Goal: Task Accomplishment & Management: Use online tool/utility

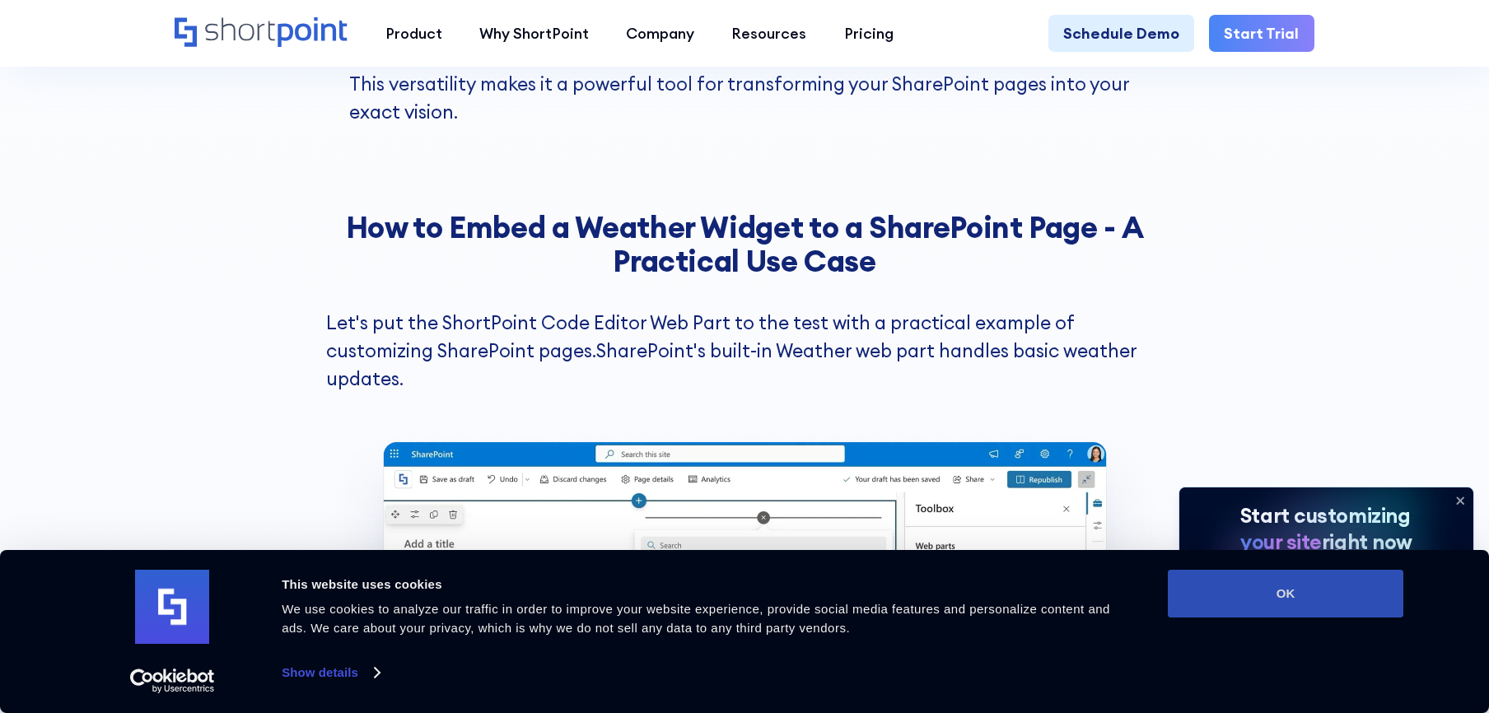
scroll to position [2334, 0]
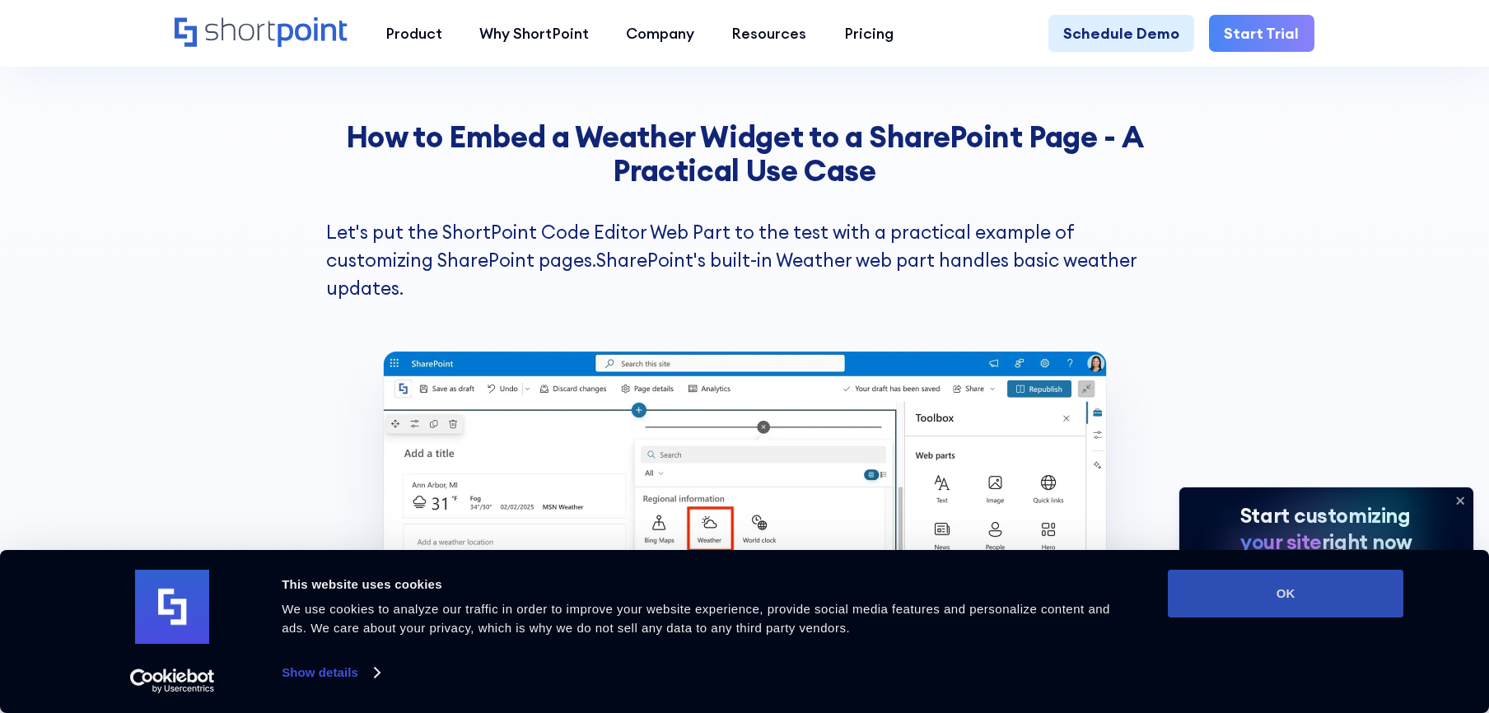
click at [1240, 592] on button "OK" at bounding box center [1285, 594] width 235 height 48
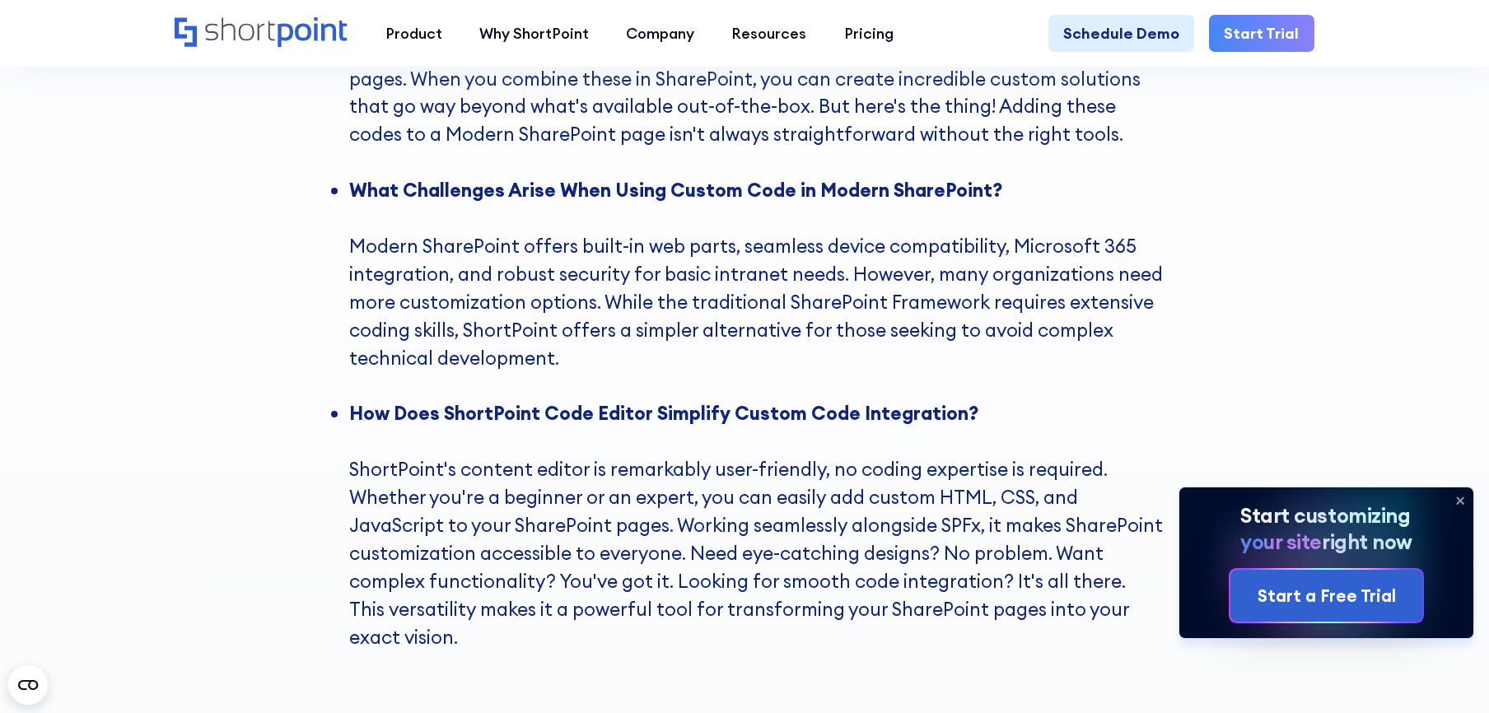
scroll to position [1714, 0]
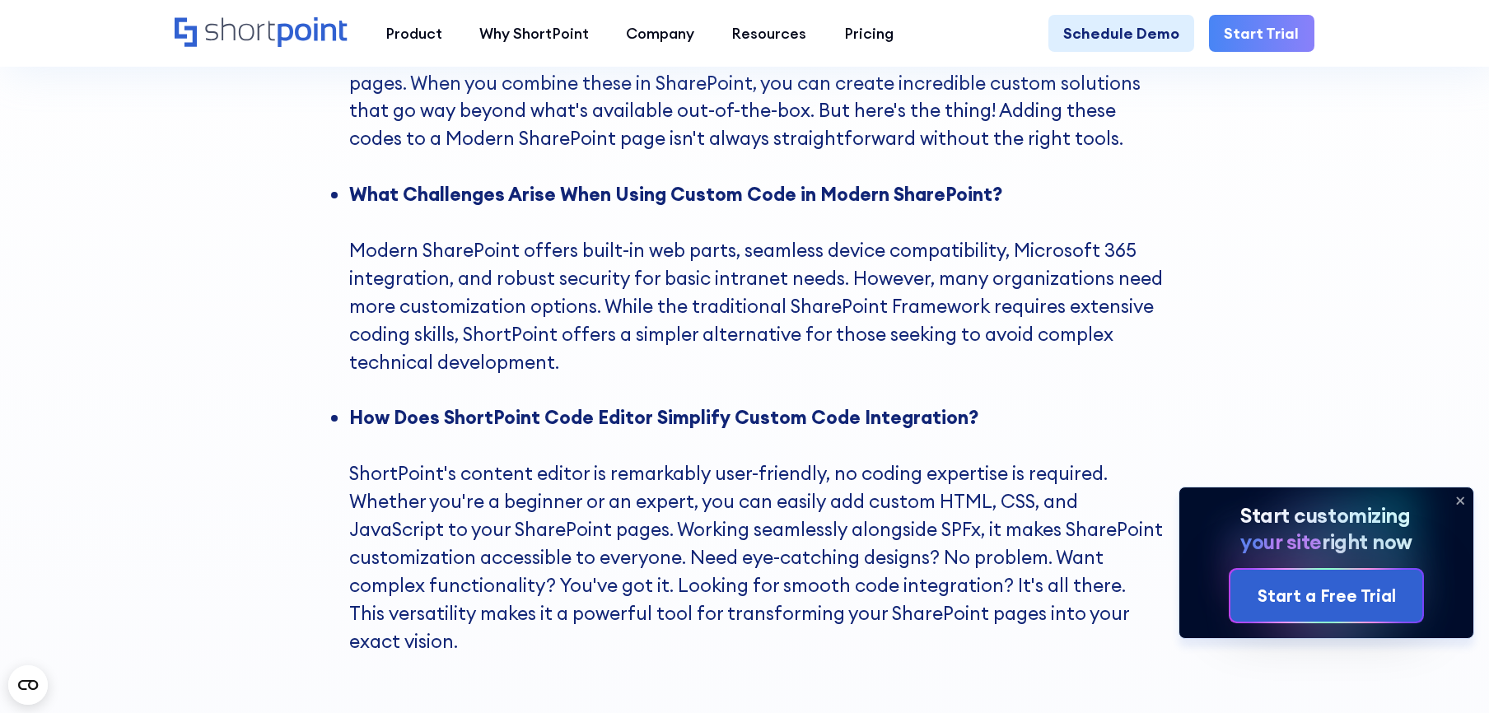
click at [1297, 35] on link "Start Trial" at bounding box center [1261, 33] width 105 height 37
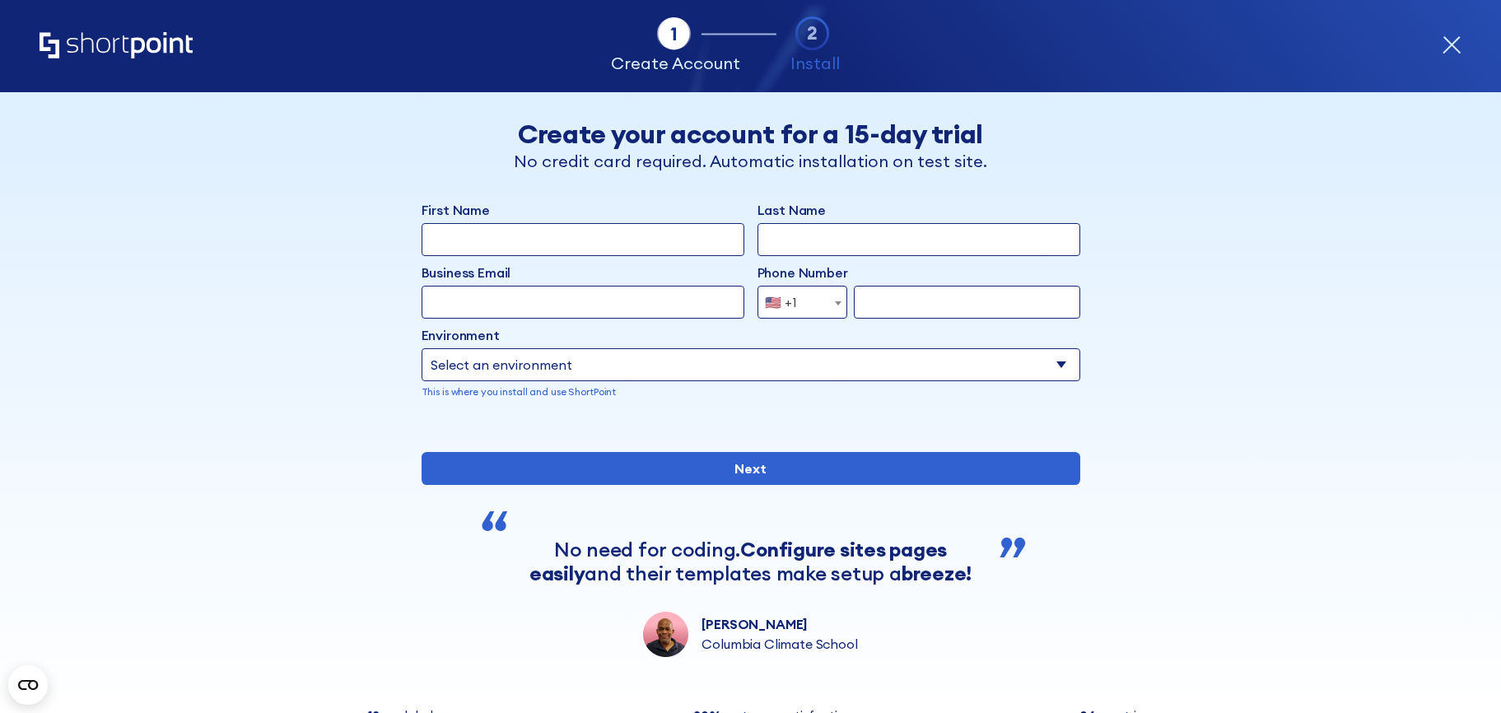
click at [621, 232] on input "First Name" at bounding box center [583, 239] width 323 height 33
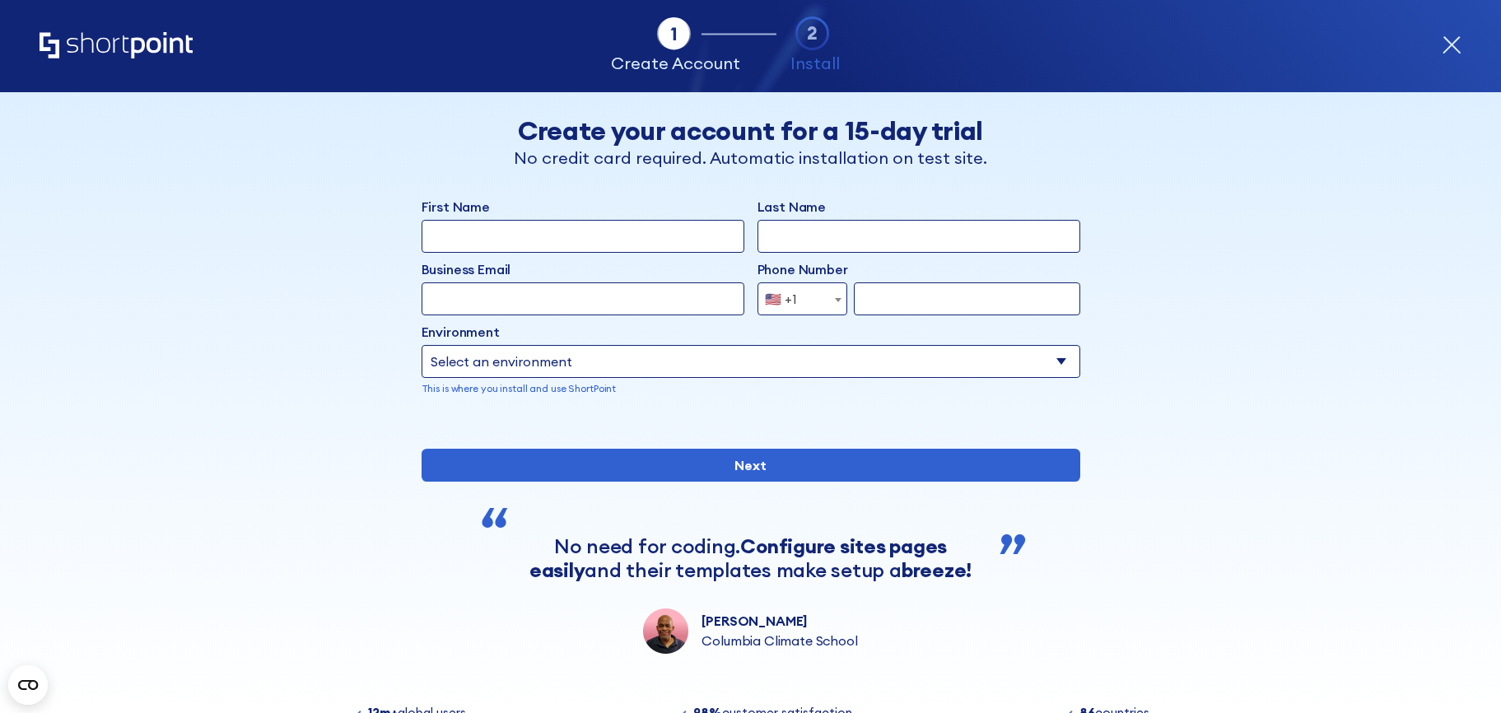
type input "[PERSON_NAME]"
type input "7540336409"
click at [835, 301] on b "form" at bounding box center [838, 300] width 7 height 4
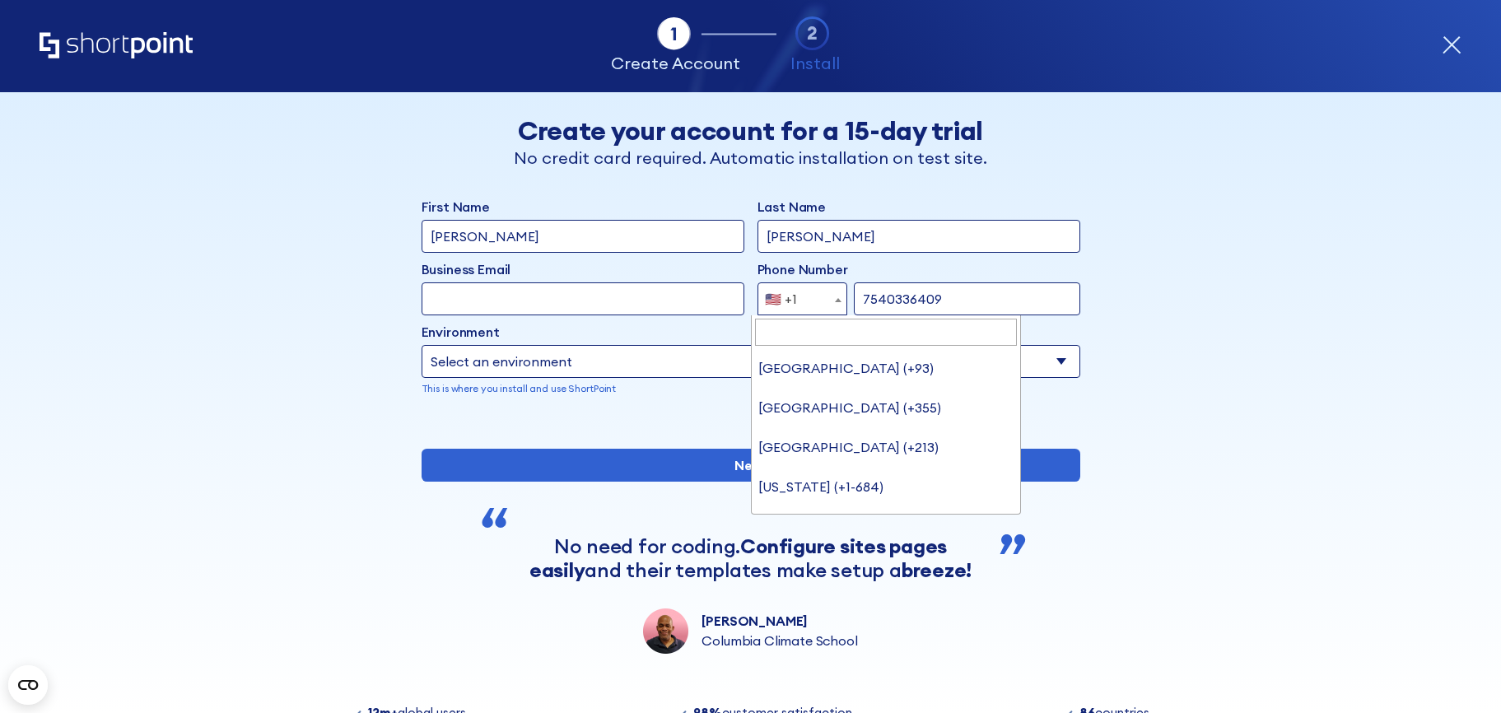
scroll to position [8729, 0]
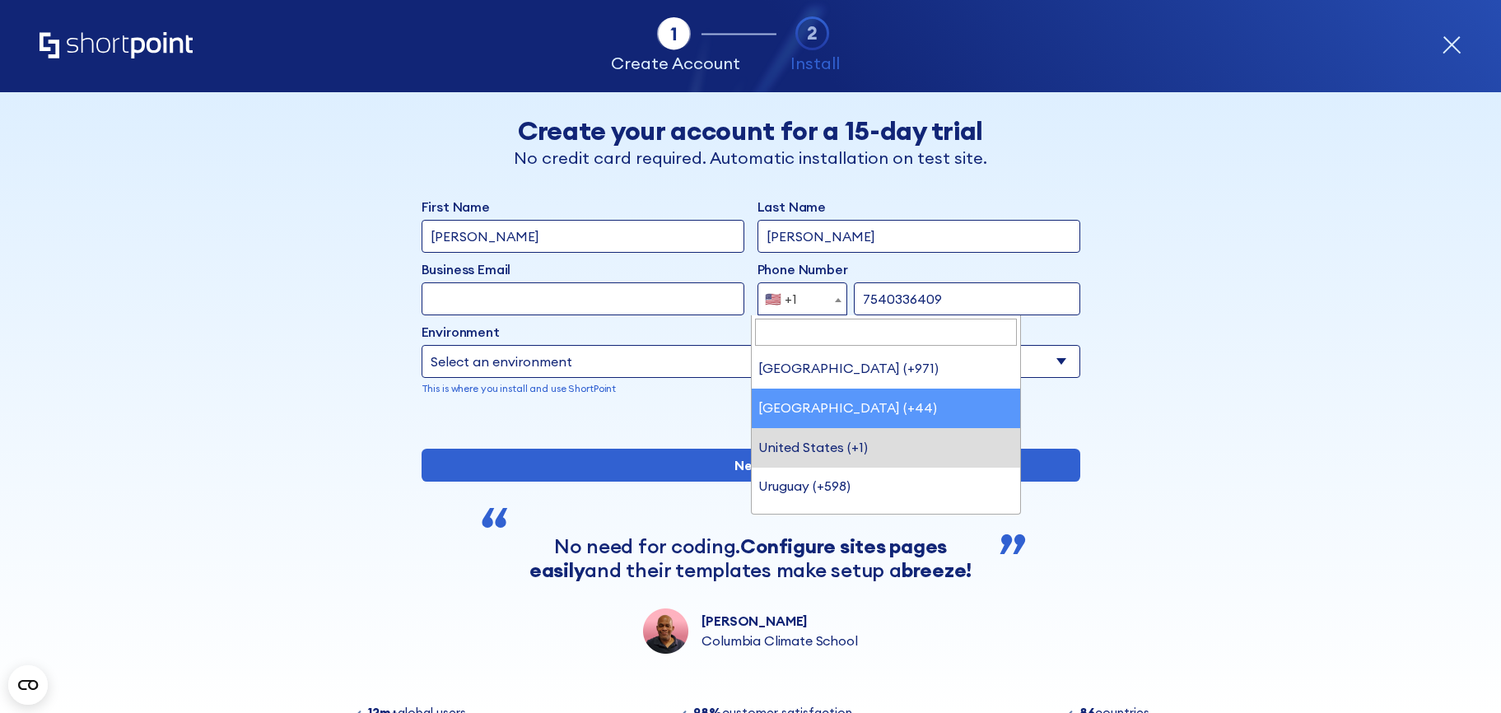
select select "+44"
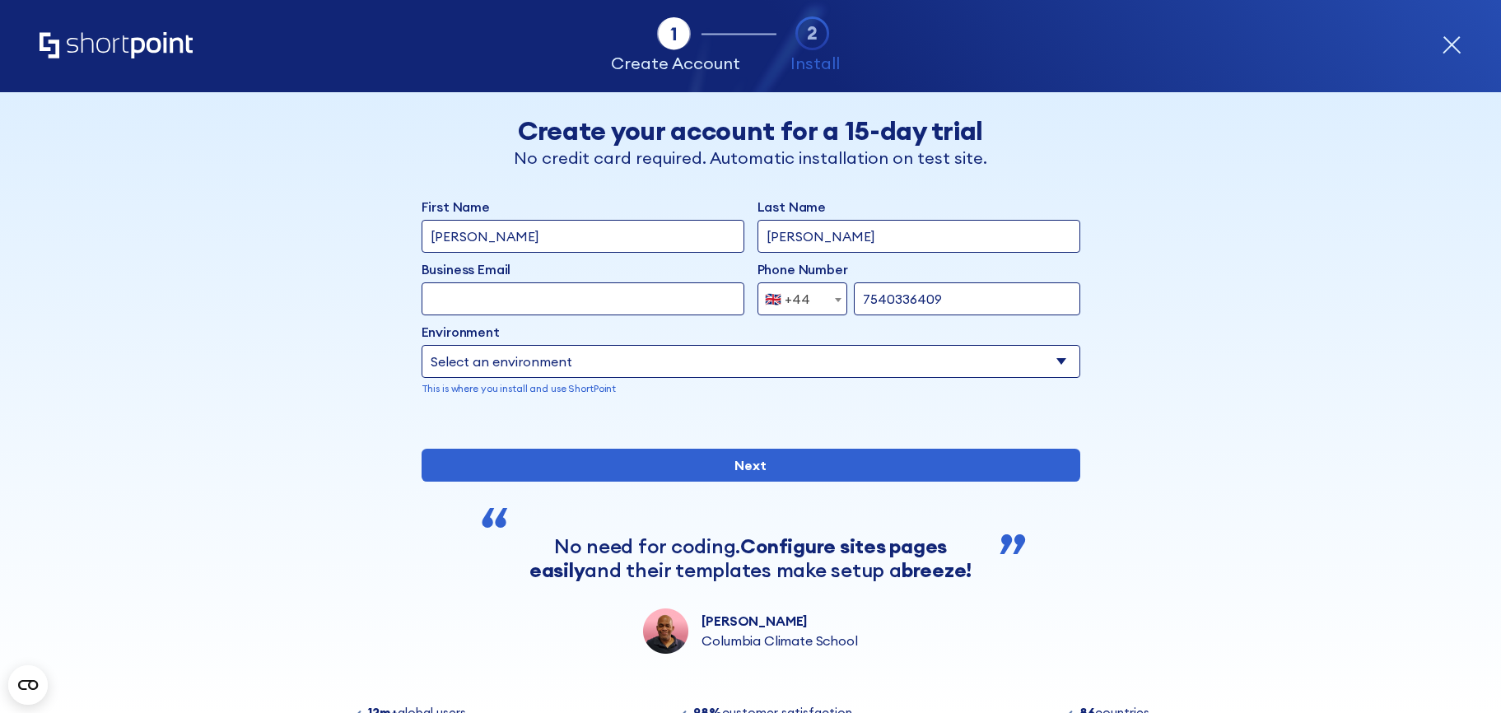
click at [646, 366] on select "Select an environment Microsoft 365 SharePoint Online SharePoint Subscription E…" at bounding box center [751, 361] width 659 height 33
select select "SharePoint Online"
click at [422, 345] on select "Select an environment Microsoft 365 SharePoint Online SharePoint Subscription E…" at bounding box center [751, 361] width 659 height 33
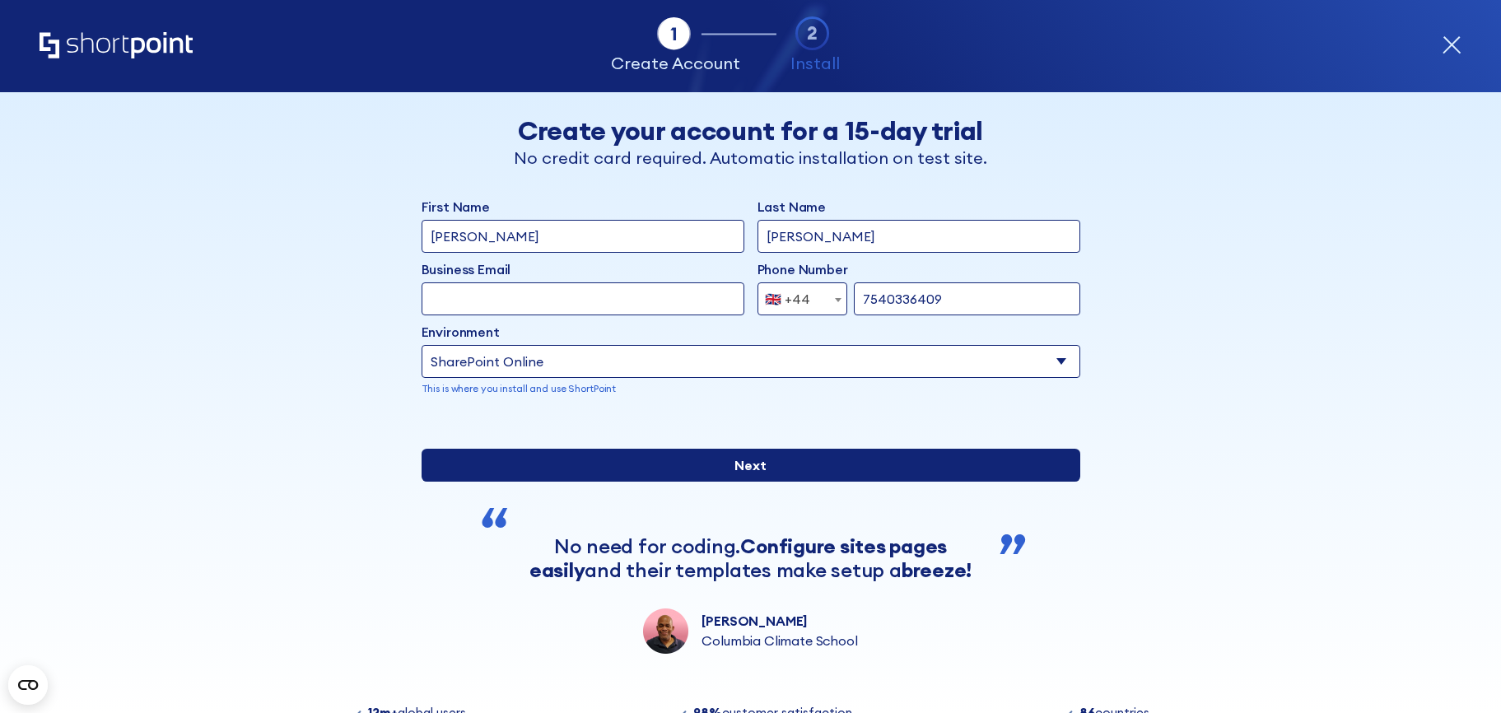
click at [742, 482] on input "Next" at bounding box center [751, 465] width 659 height 33
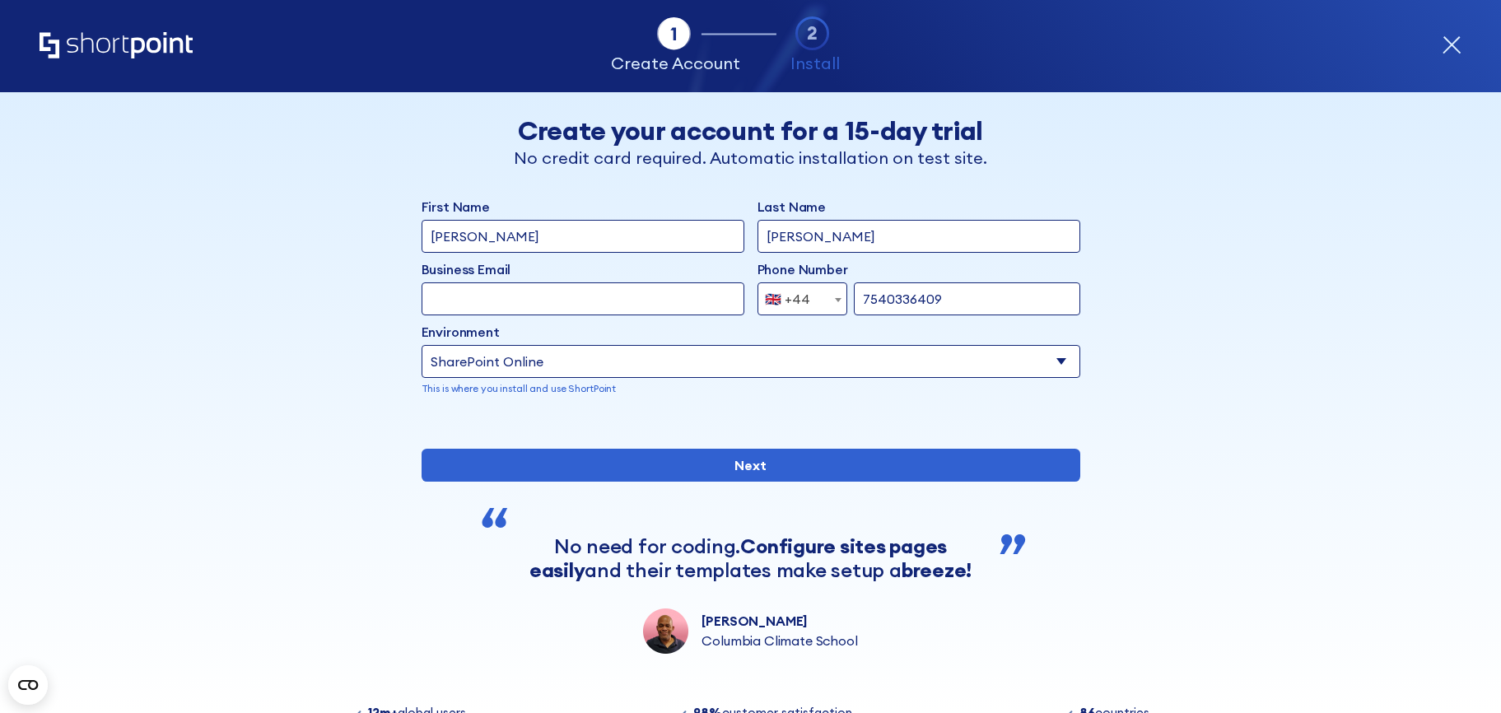
click at [563, 295] on input "Business Email" at bounding box center [583, 298] width 323 height 33
type input "[PERSON_NAME][EMAIL_ADDRESS][DOMAIN_NAME]"
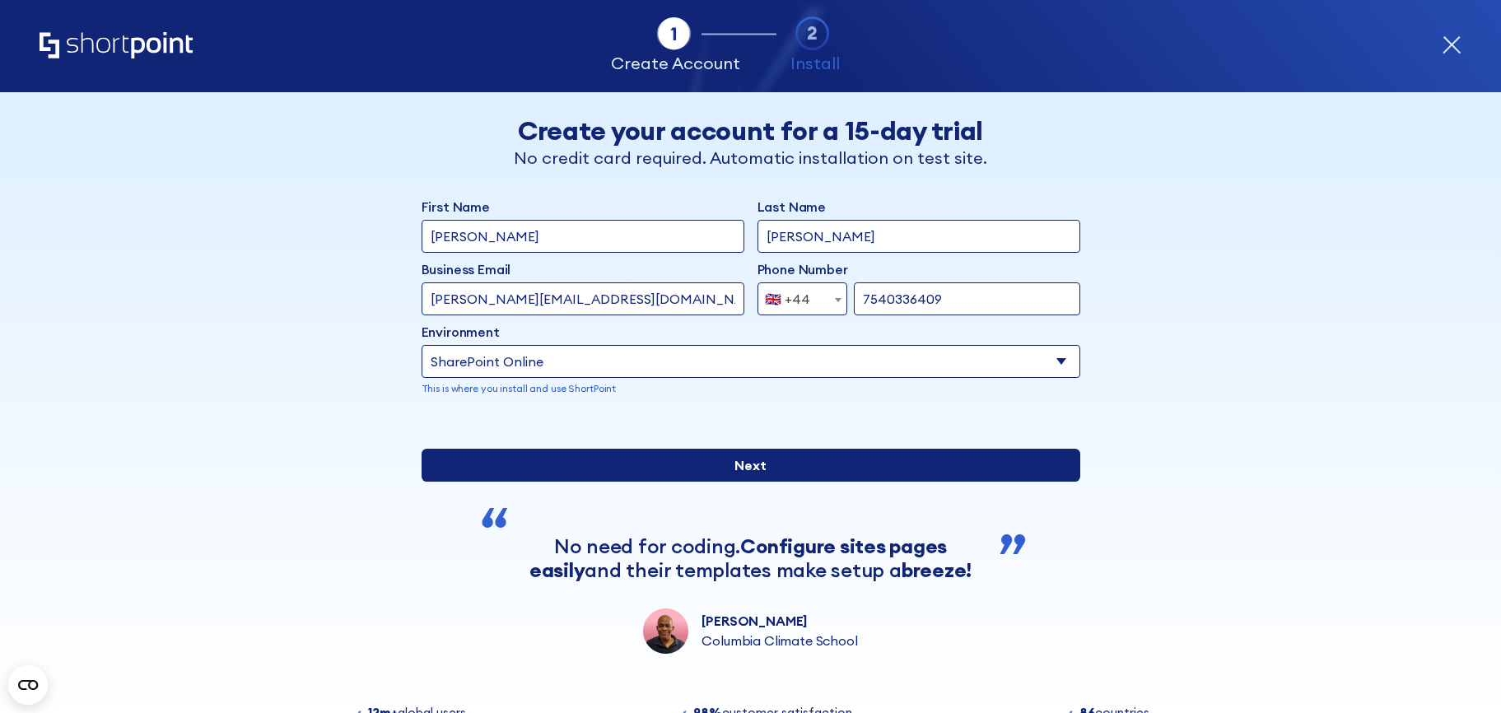
click at [752, 482] on input "Next" at bounding box center [751, 465] width 659 height 33
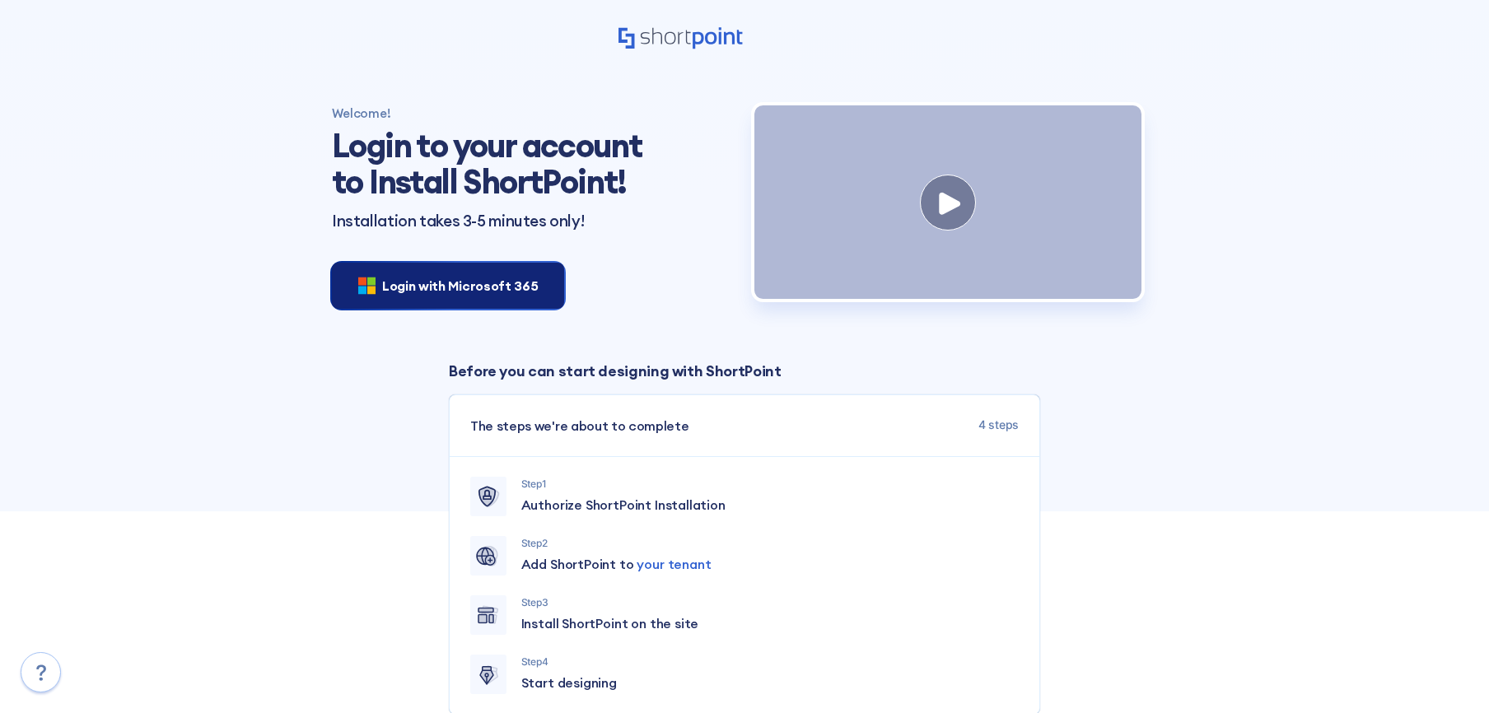
click at [468, 287] on span "Login with Microsoft 365" at bounding box center [460, 286] width 156 height 20
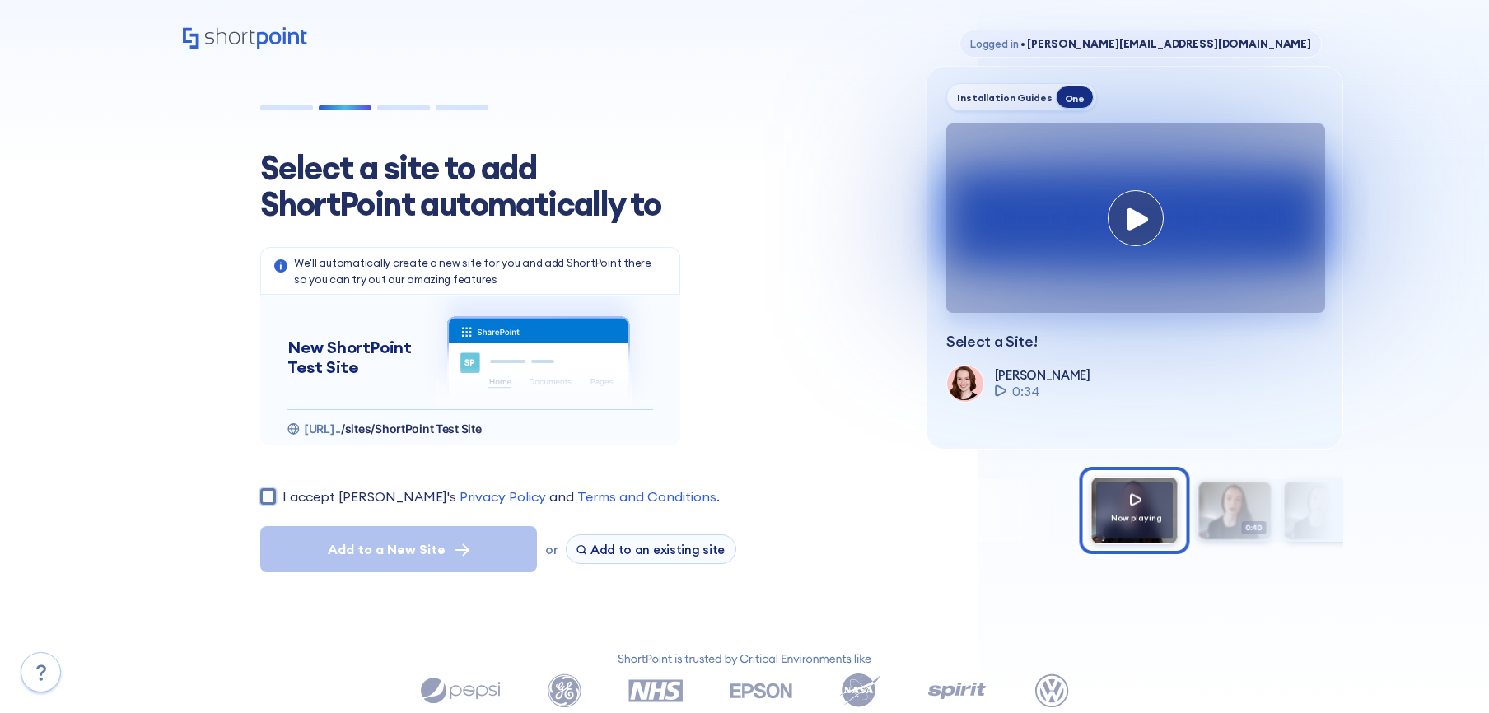
click at [272, 496] on input "I accept [PERSON_NAME]'s Privacy Policy and Terms and Conditions ." at bounding box center [268, 496] width 16 height 16
checkbox input "true"
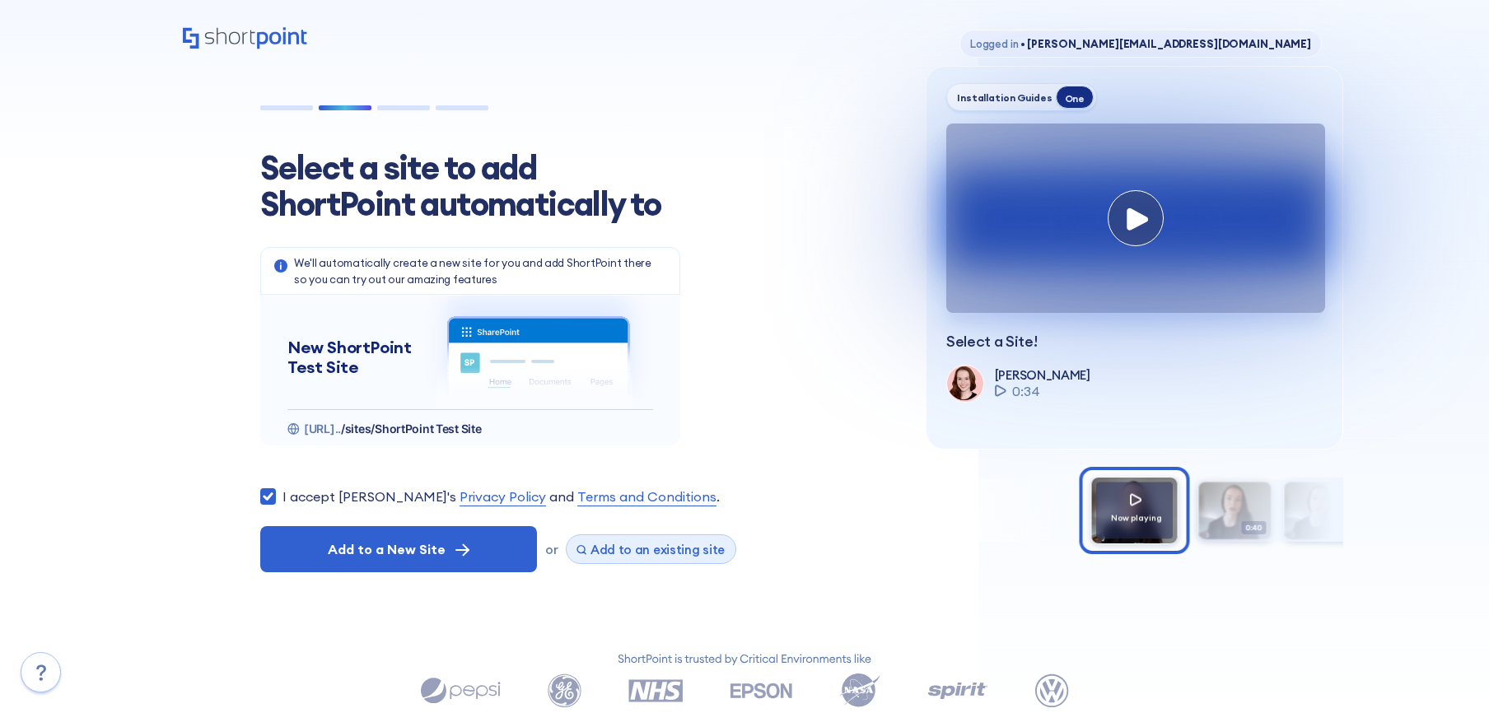
click at [644, 549] on span "Add to an existing site" at bounding box center [657, 550] width 135 height 16
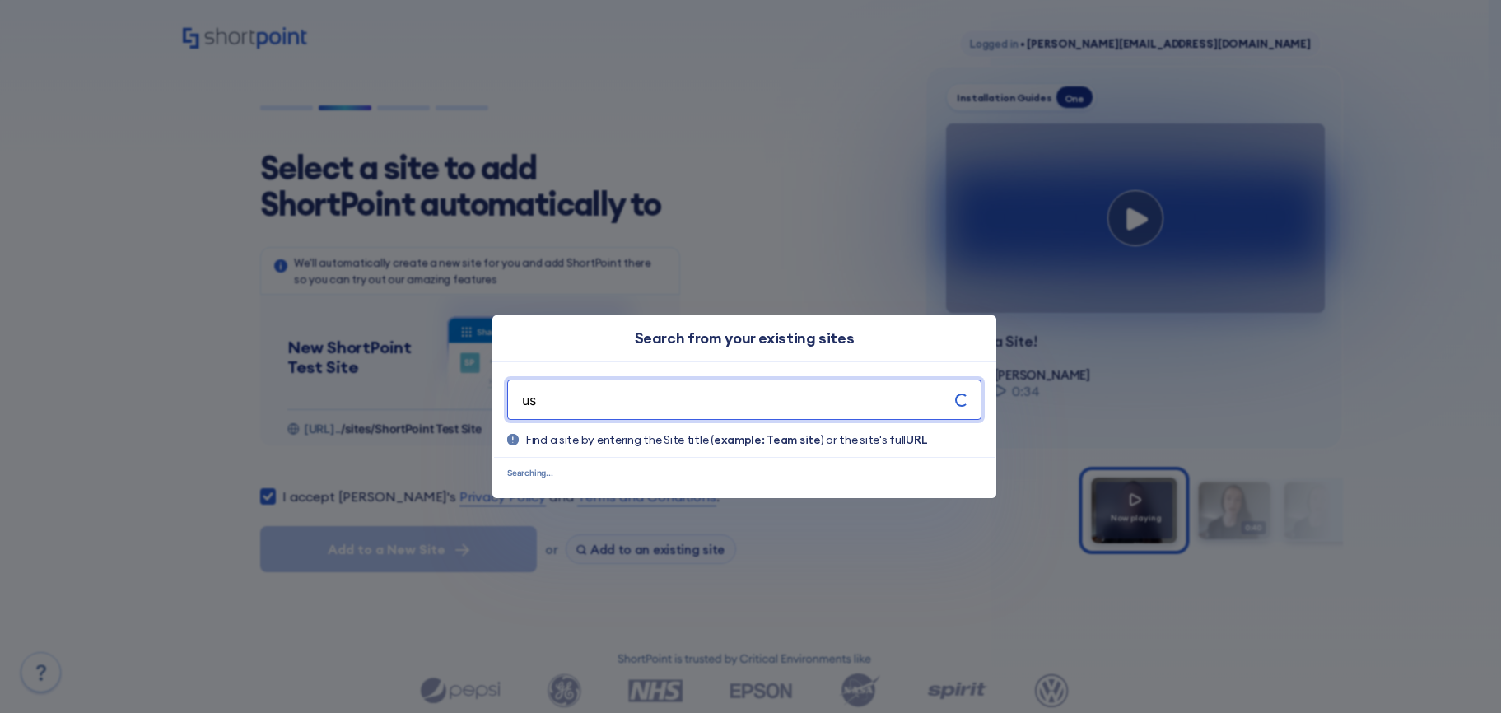
type input "u"
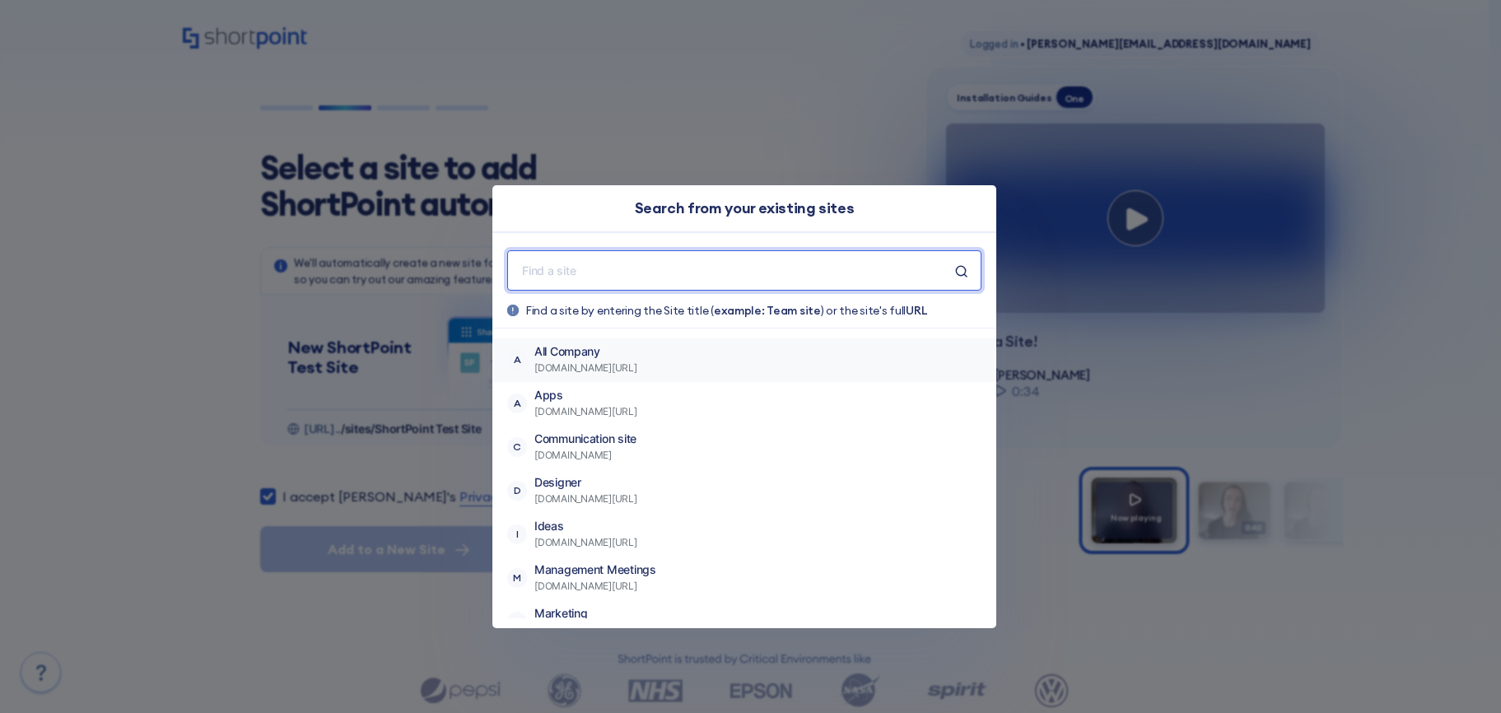
click at [637, 367] on span "teachtomorrow.sharepoint.com/sites/allcompany" at bounding box center [585, 368] width 103 height 16
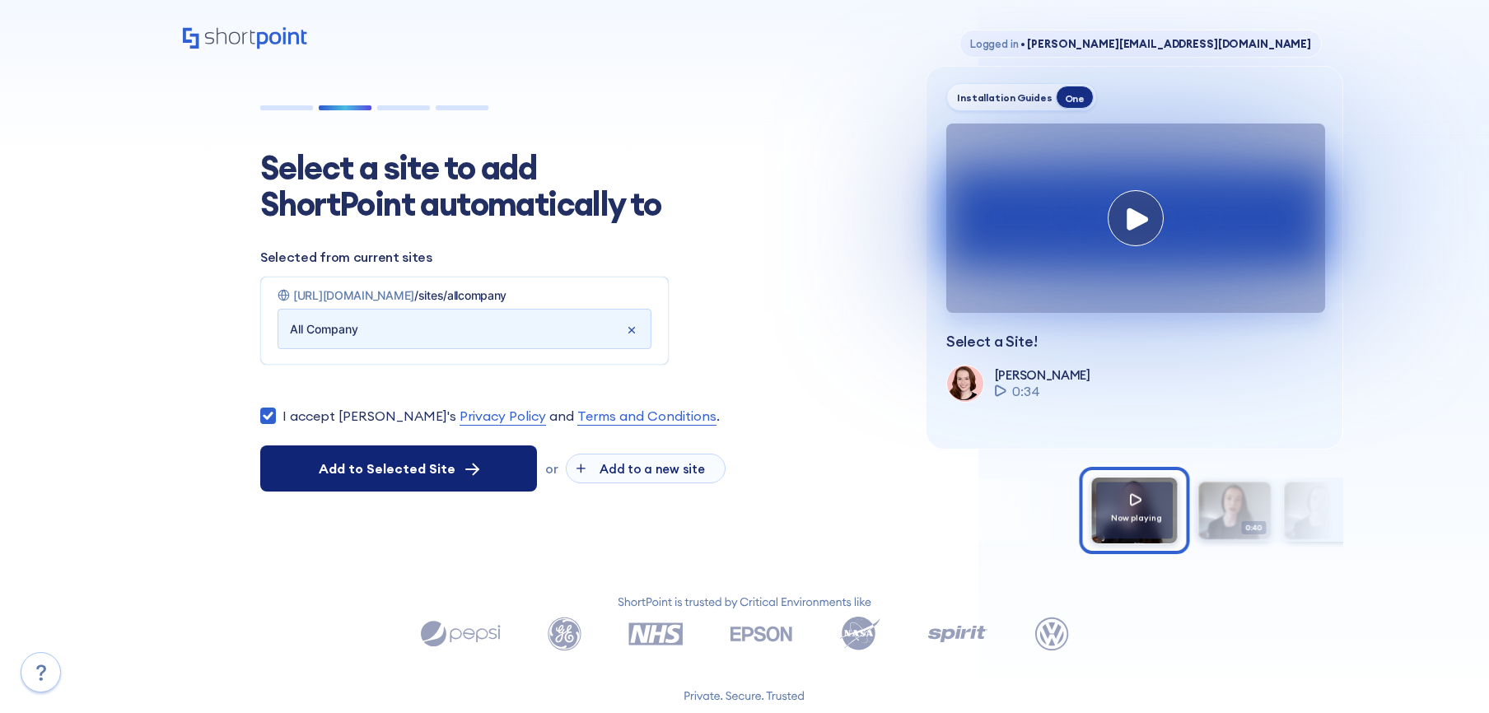
click at [419, 474] on span "Add to Selected Site" at bounding box center [387, 469] width 137 height 20
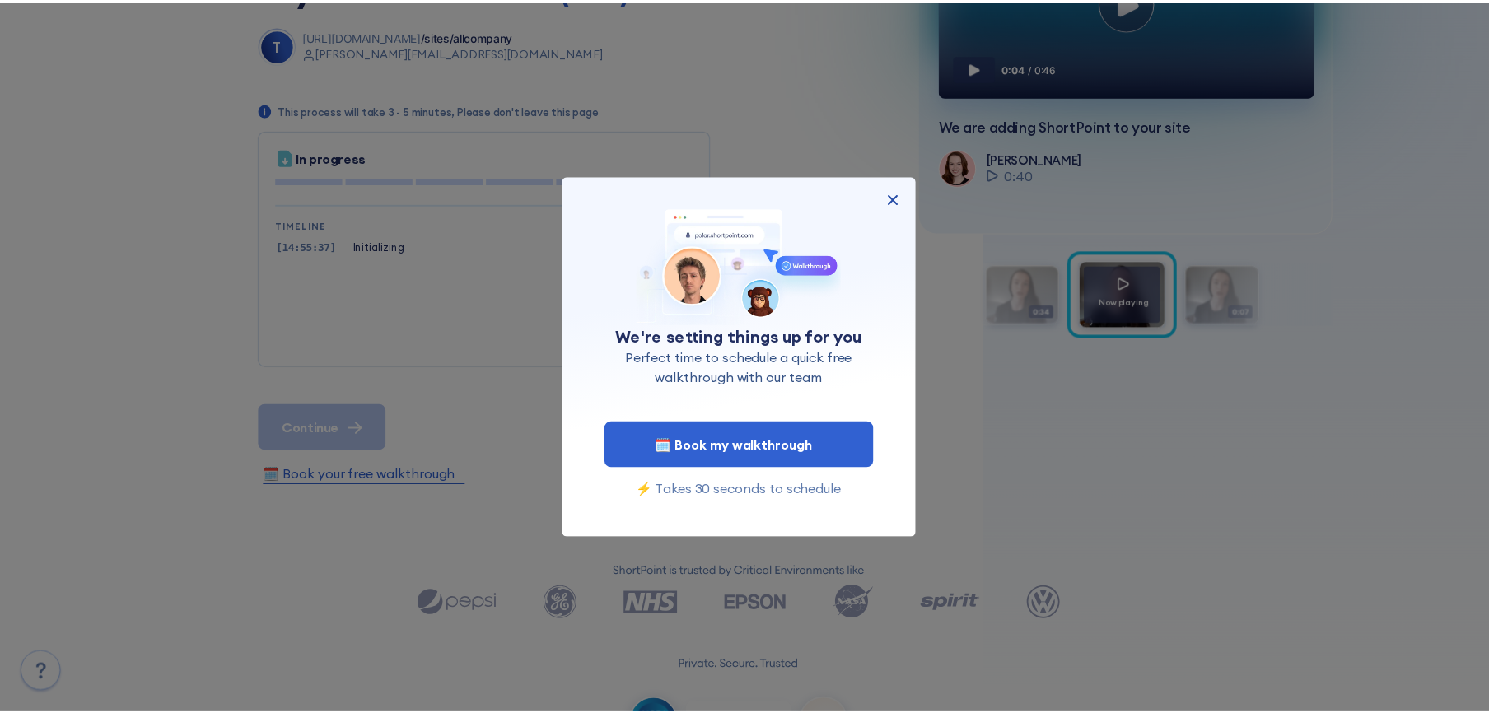
scroll to position [338, 0]
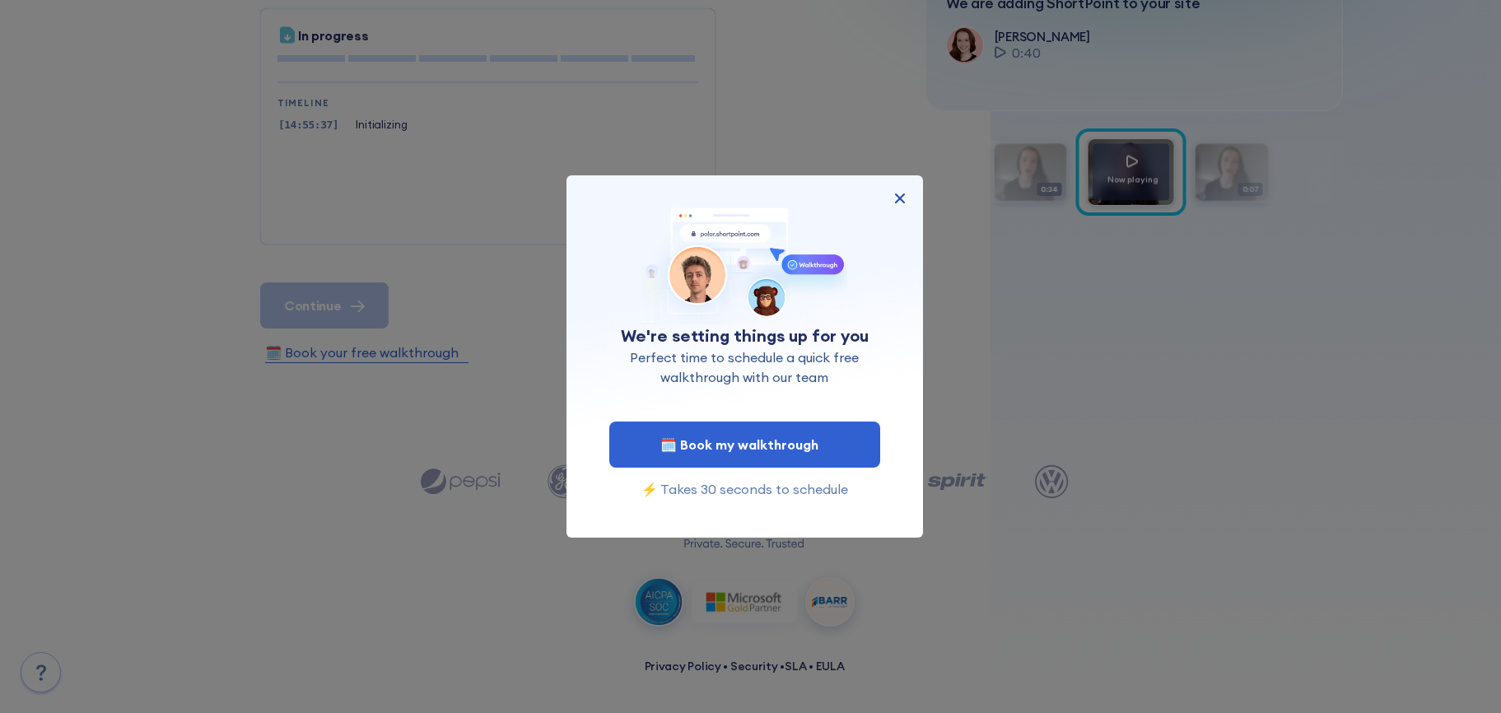
click at [905, 198] on img at bounding box center [900, 199] width 20 height 20
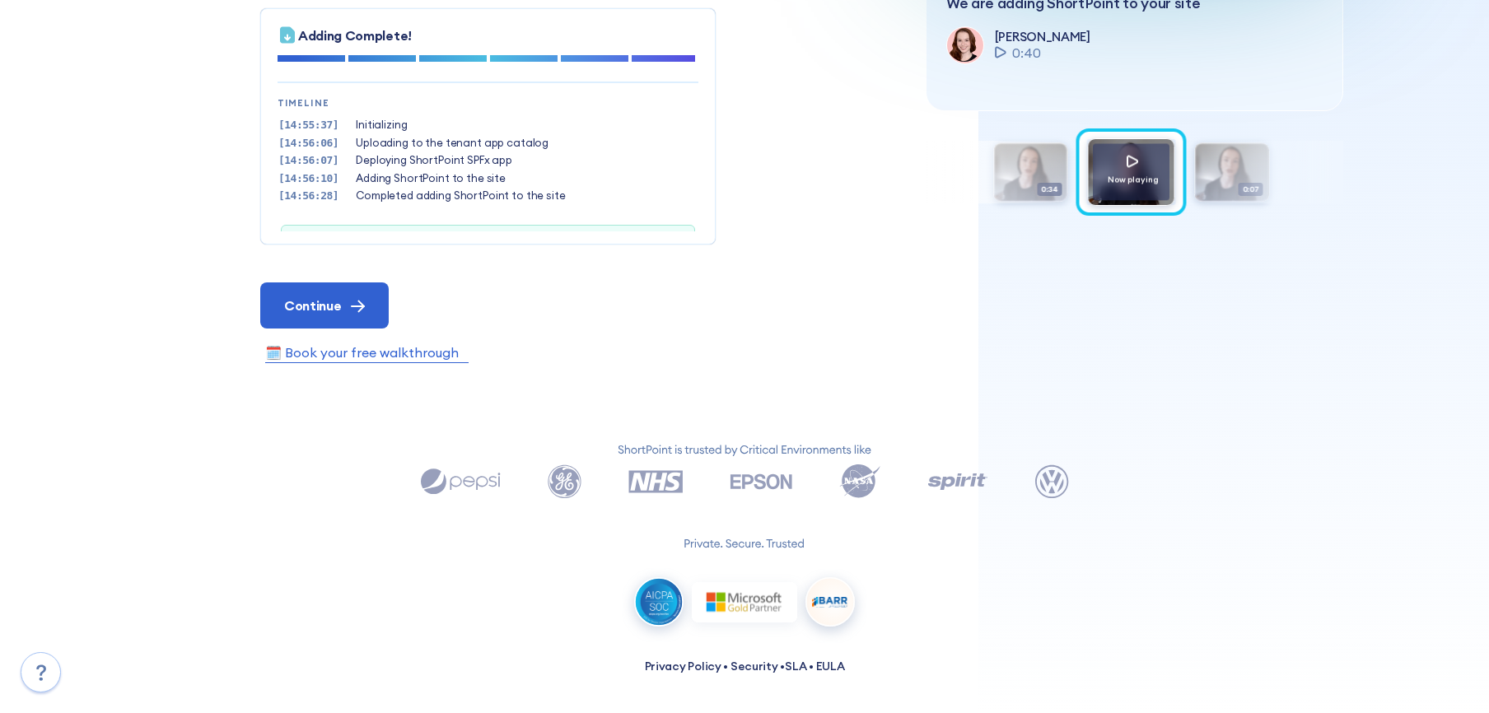
scroll to position [50, 0]
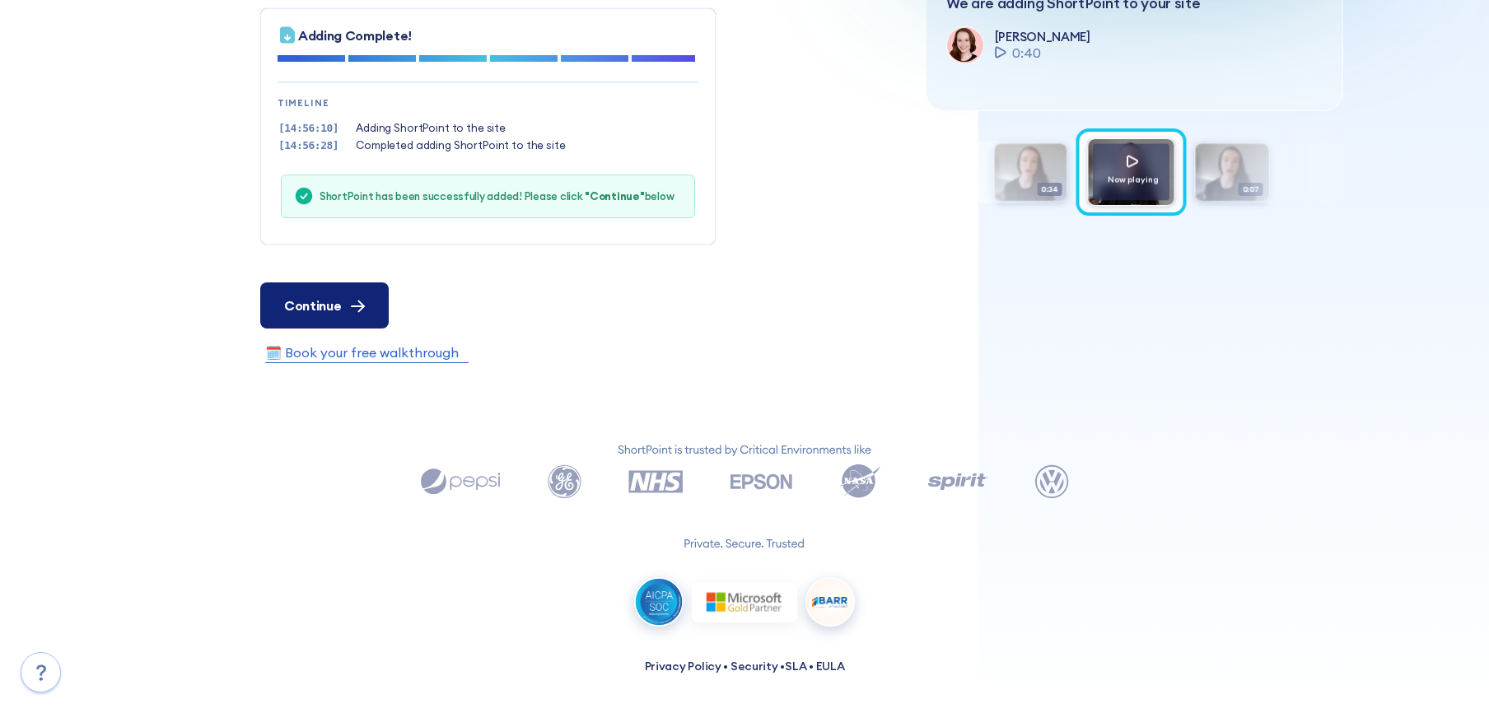
click at [324, 303] on span "Continue" at bounding box center [312, 306] width 57 height 20
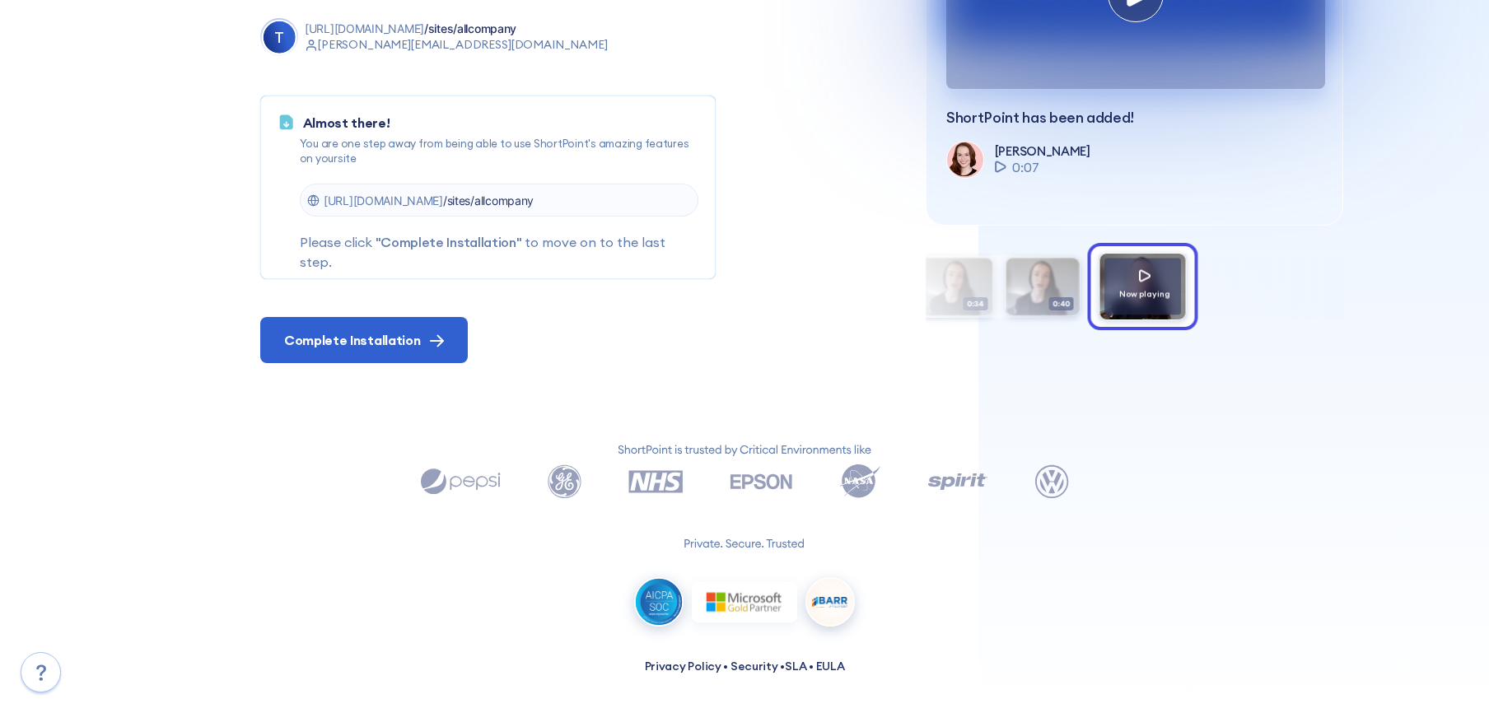
scroll to position [224, 0]
click at [343, 343] on span "Complete Installation" at bounding box center [352, 340] width 136 height 20
